Goal: Check status: Check status

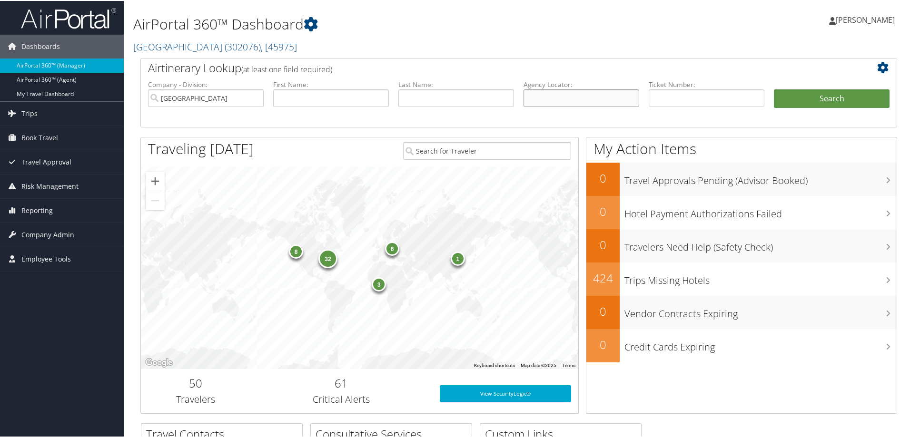
click at [577, 101] on input "text" at bounding box center [581, 98] width 116 height 18
type input "uiuvzz"
click at [774, 89] on button "Search" at bounding box center [832, 98] width 116 height 19
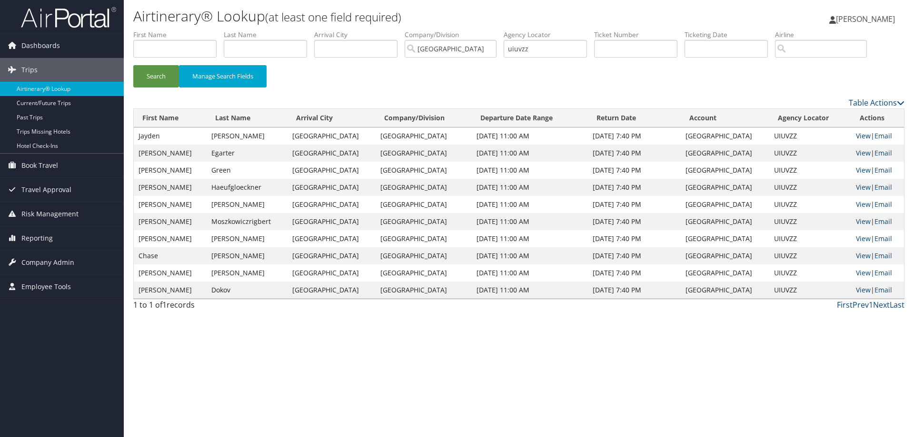
click at [856, 135] on link "View" at bounding box center [863, 135] width 15 height 9
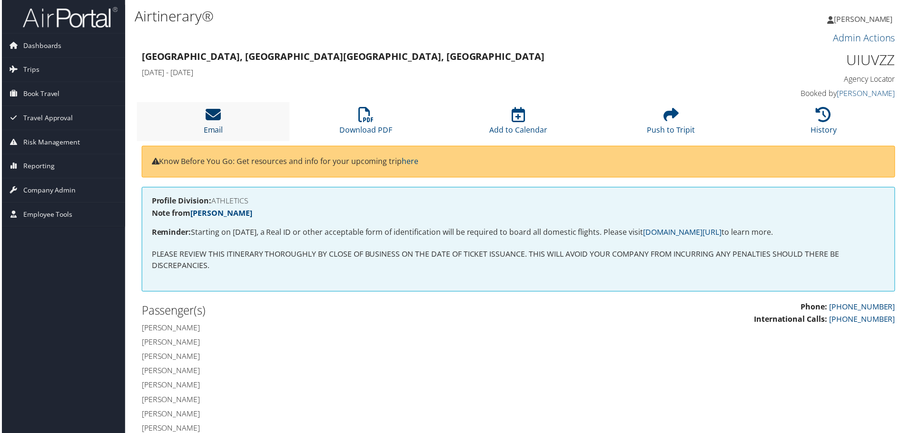
click at [206, 115] on icon at bounding box center [212, 115] width 15 height 15
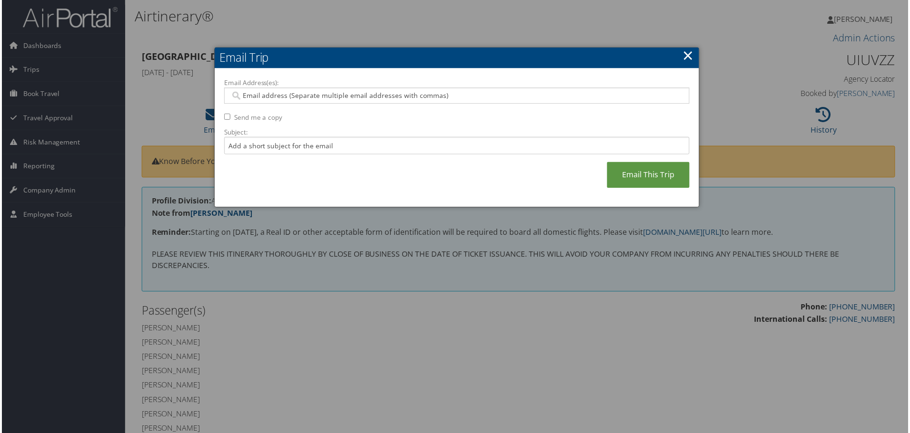
click at [313, 96] on input "Email Address(es):" at bounding box center [456, 96] width 454 height 10
type input "jz"
